Goal: Complete application form: Complete application form

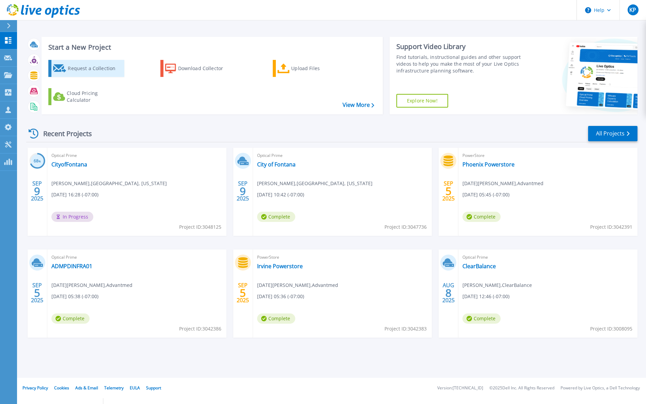
click at [79, 71] on div "Request a Collection" at bounding box center [95, 69] width 54 height 14
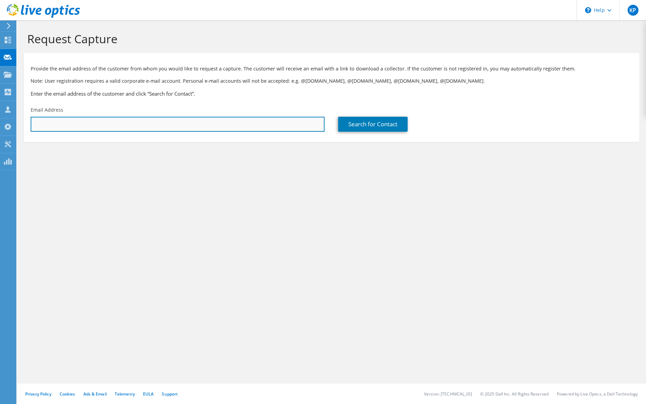
click at [187, 129] on input "text" at bounding box center [178, 124] width 294 height 15
paste input "[PERSON_NAME][EMAIL_ADDRESS][PERSON_NAME][DOMAIN_NAME]"
type input "[PERSON_NAME][EMAIL_ADDRESS][PERSON_NAME][DOMAIN_NAME]"
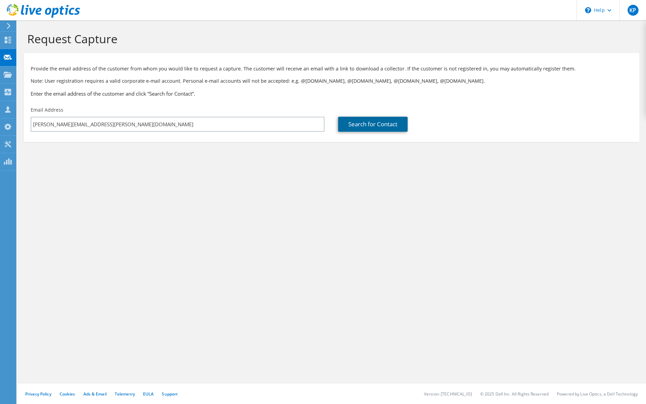
click at [382, 120] on link "Search for Contact" at bounding box center [372, 124] width 69 height 15
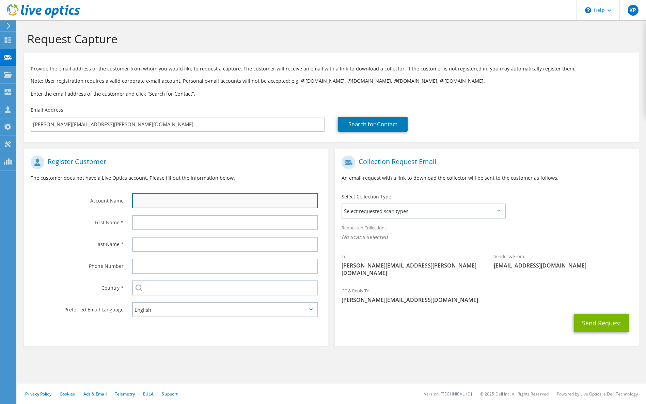
click at [235, 200] on input "text" at bounding box center [225, 200] width 186 height 15
type input "J"
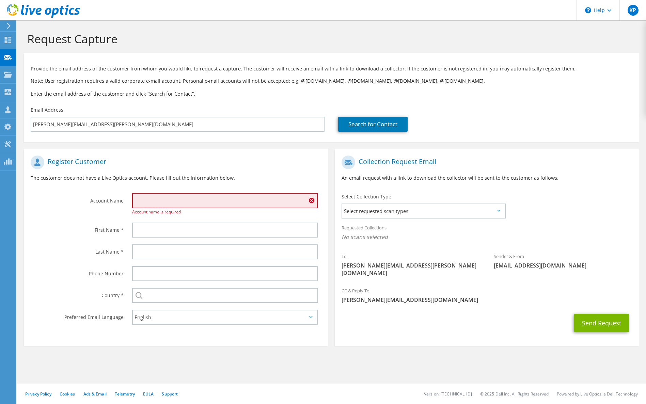
type input "C"
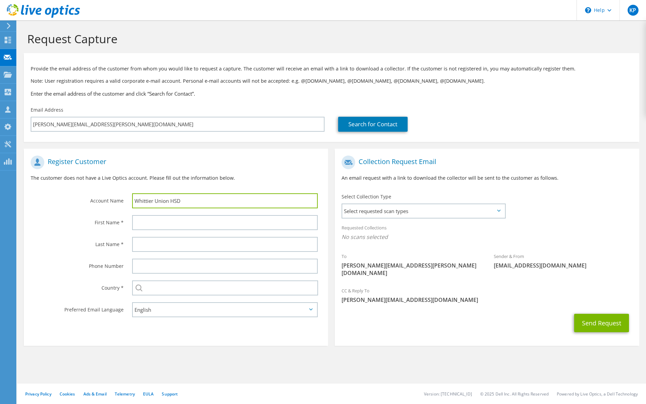
type input "Whittier Union HSD"
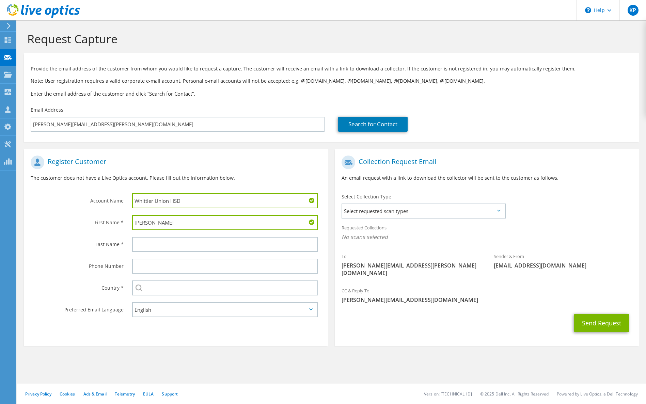
type input "Jesse"
type input "Garcia"
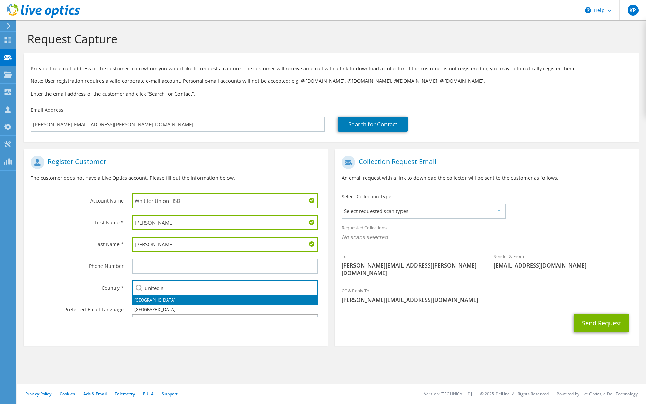
type input "[GEOGRAPHIC_DATA]"
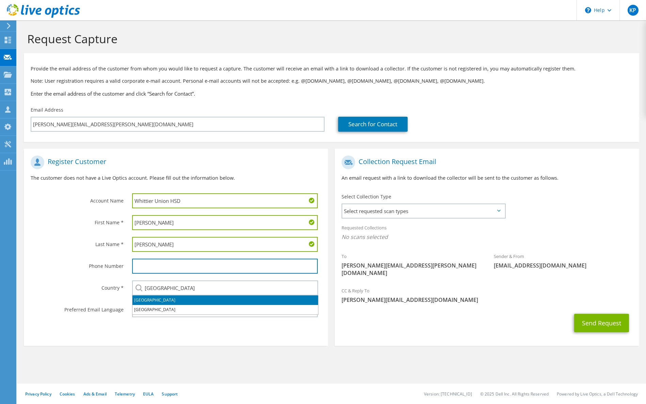
type input "9493963743"
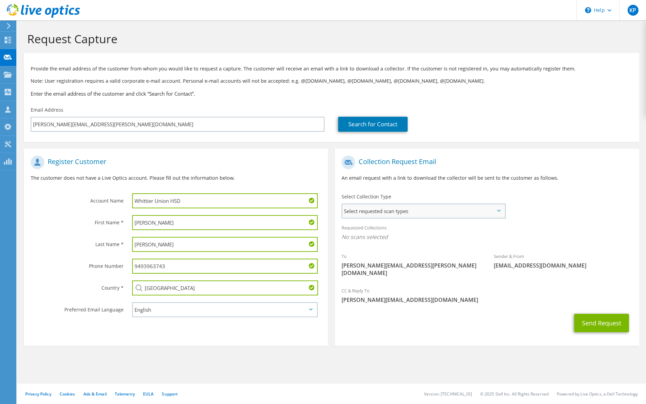
click at [398, 210] on span "Select requested scan types" at bounding box center [423, 211] width 162 height 14
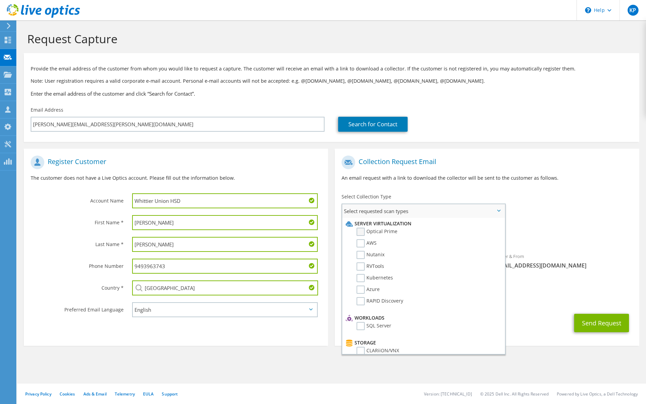
click at [374, 229] on label "Optical Prime" at bounding box center [376, 232] width 41 height 8
click at [0, 0] on input "Optical Prime" at bounding box center [0, 0] width 0 height 0
drag, startPoint x: 558, startPoint y: 226, endPoint x: 561, endPoint y: 229, distance: 4.1
click at [558, 226] on div "Requested Collections No scans selected Optical Prime" at bounding box center [487, 234] width 304 height 27
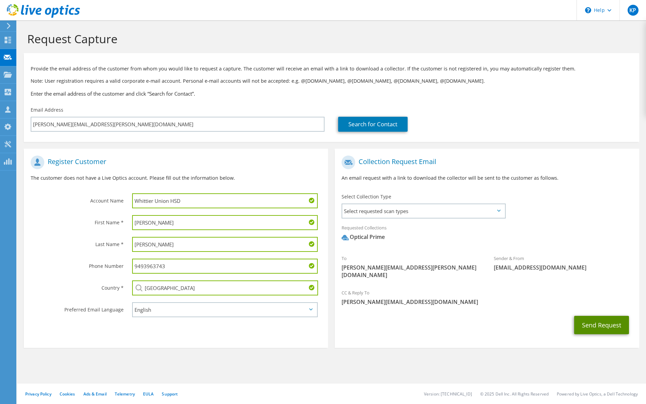
click at [605, 316] on button "Send Request" at bounding box center [601, 325] width 55 height 18
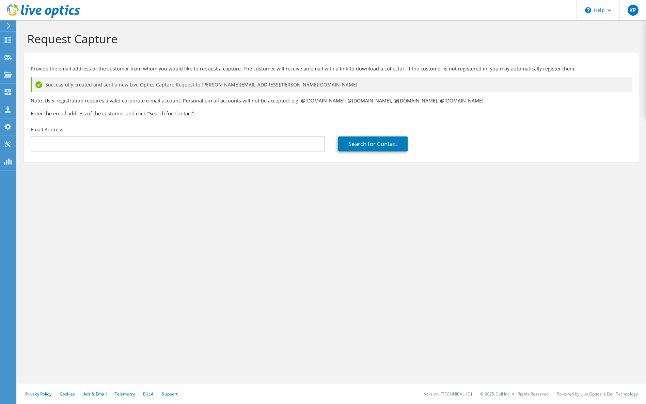
click at [512, 151] on div "Search for Contact" at bounding box center [484, 139] width 307 height 32
